Goal: Find specific page/section: Find specific page/section

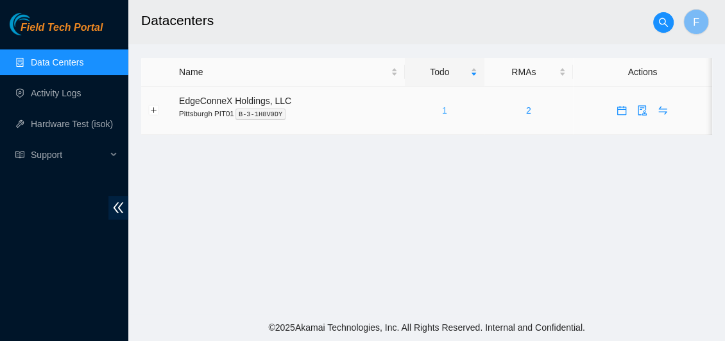
click at [443, 110] on link "1" at bounding box center [444, 110] width 5 height 10
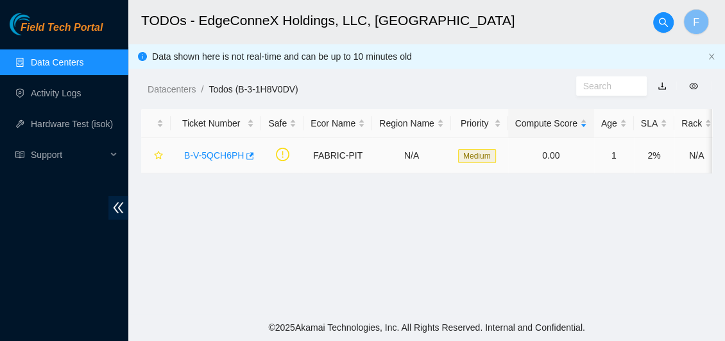
click at [224, 157] on link "B-V-5QCH6PH" at bounding box center [214, 155] width 60 height 10
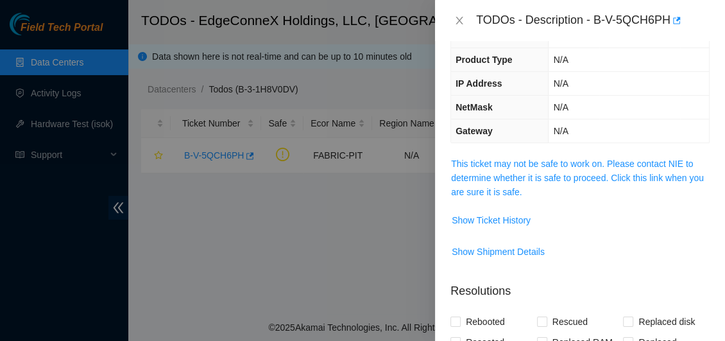
scroll to position [91, 0]
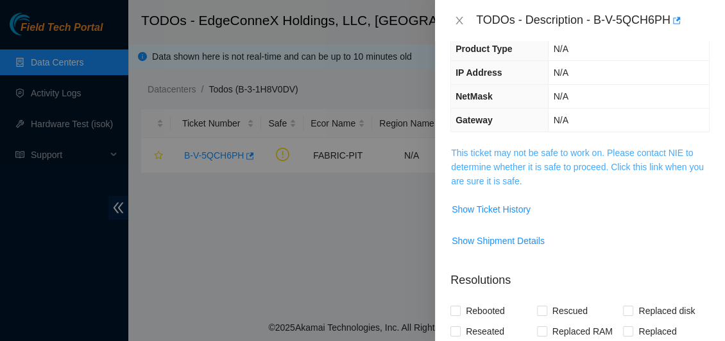
click at [492, 160] on link "This ticket may not be safe to work on. Please contact NIE to determine whether…" at bounding box center [577, 167] width 253 height 38
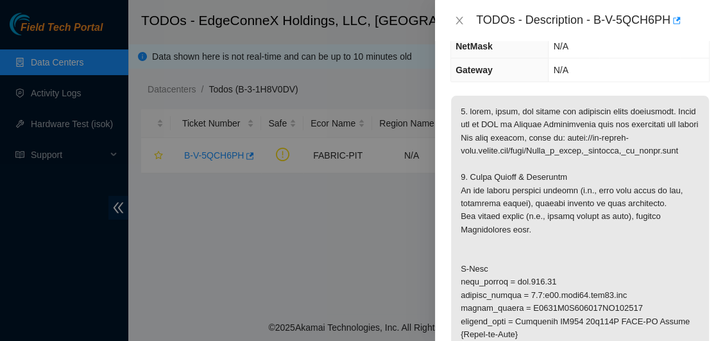
scroll to position [0, 0]
